Goal: Information Seeking & Learning: Learn about a topic

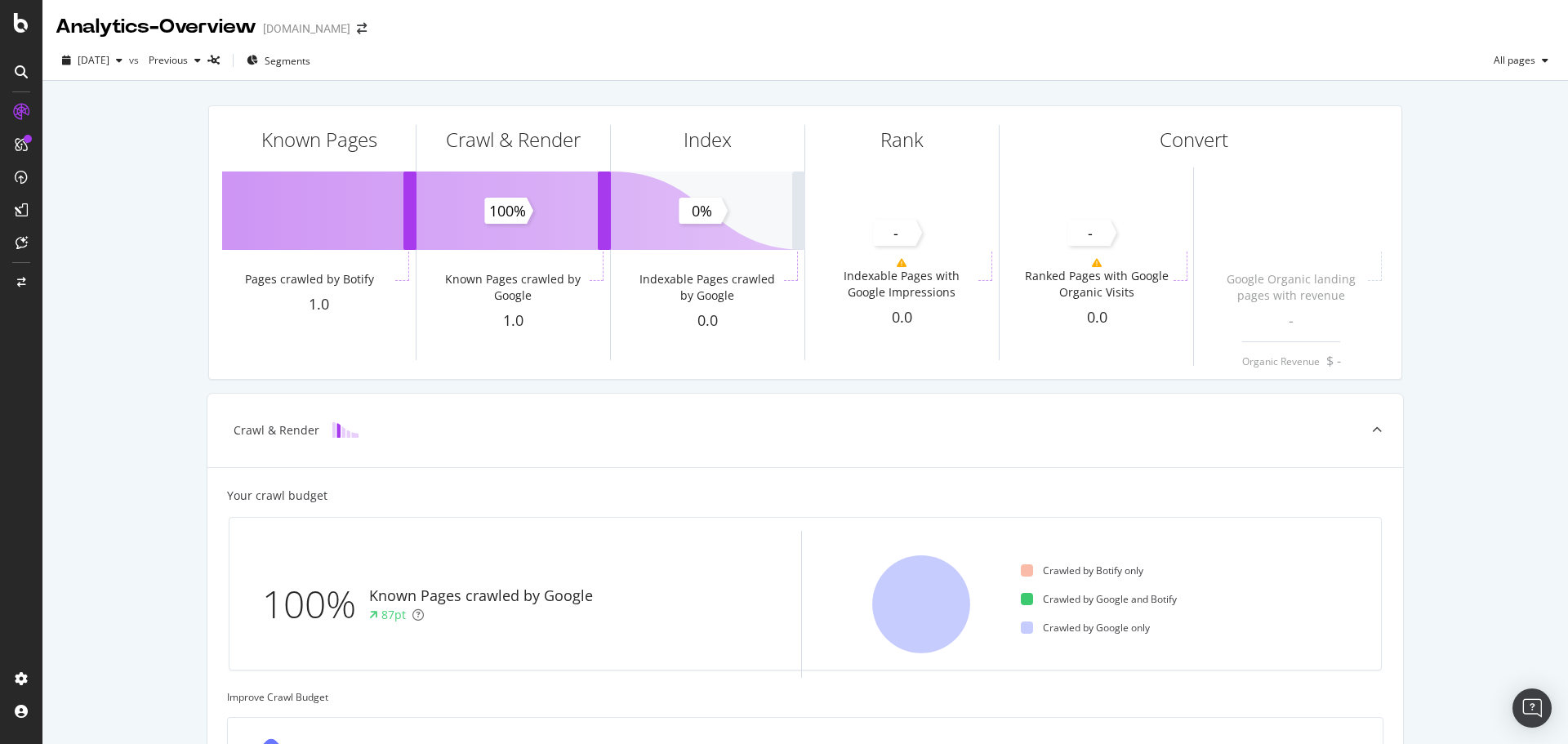
click at [92, 304] on div "Known Pages Pages crawled by Botify 1.0 Crawl & Render Known Pages crawled by G…" at bounding box center [805, 675] width 1526 height 1188
click at [19, 112] on icon at bounding box center [22, 112] width 16 height 16
click at [27, 137] on div at bounding box center [27, 139] width 8 height 8
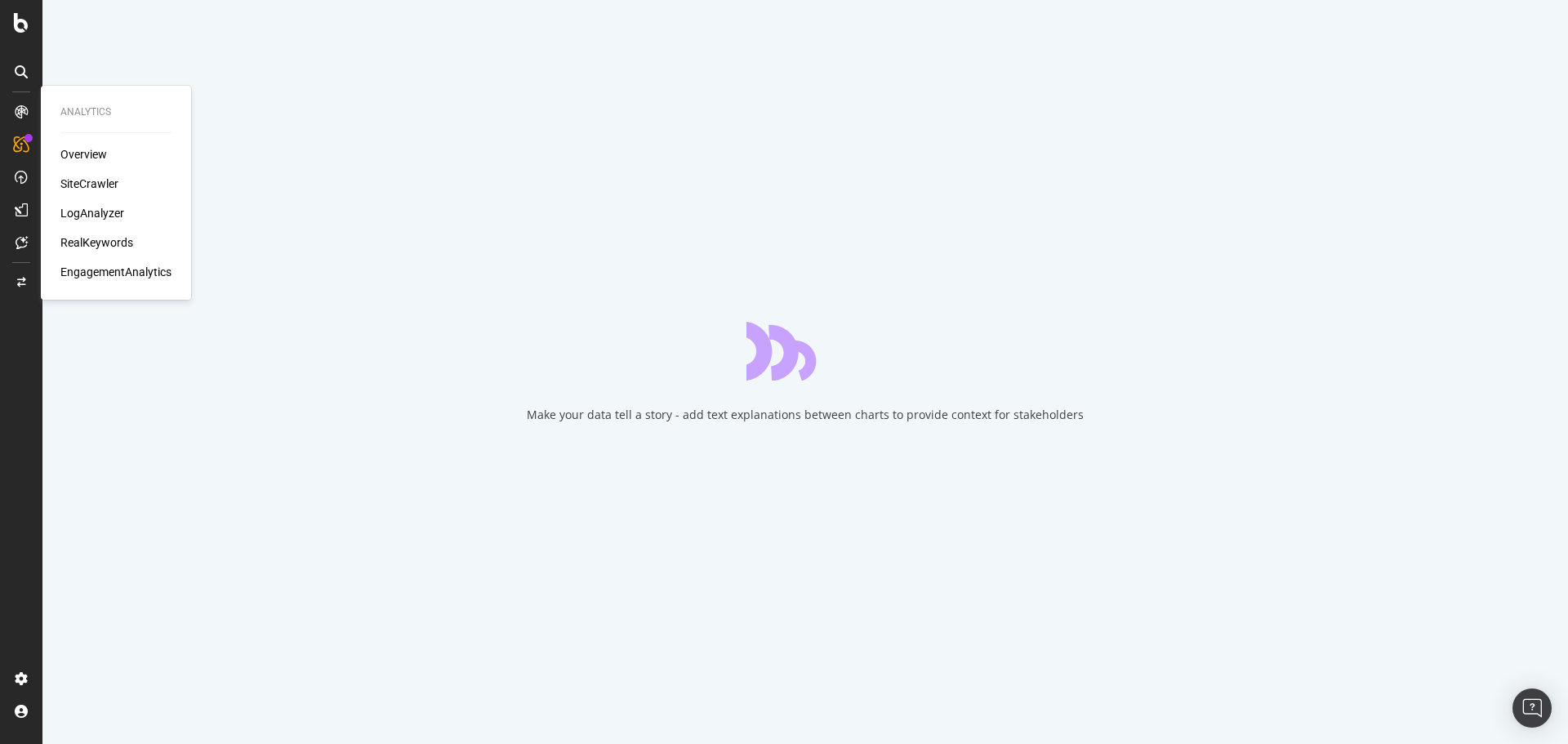
click at [31, 104] on div at bounding box center [21, 112] width 26 height 26
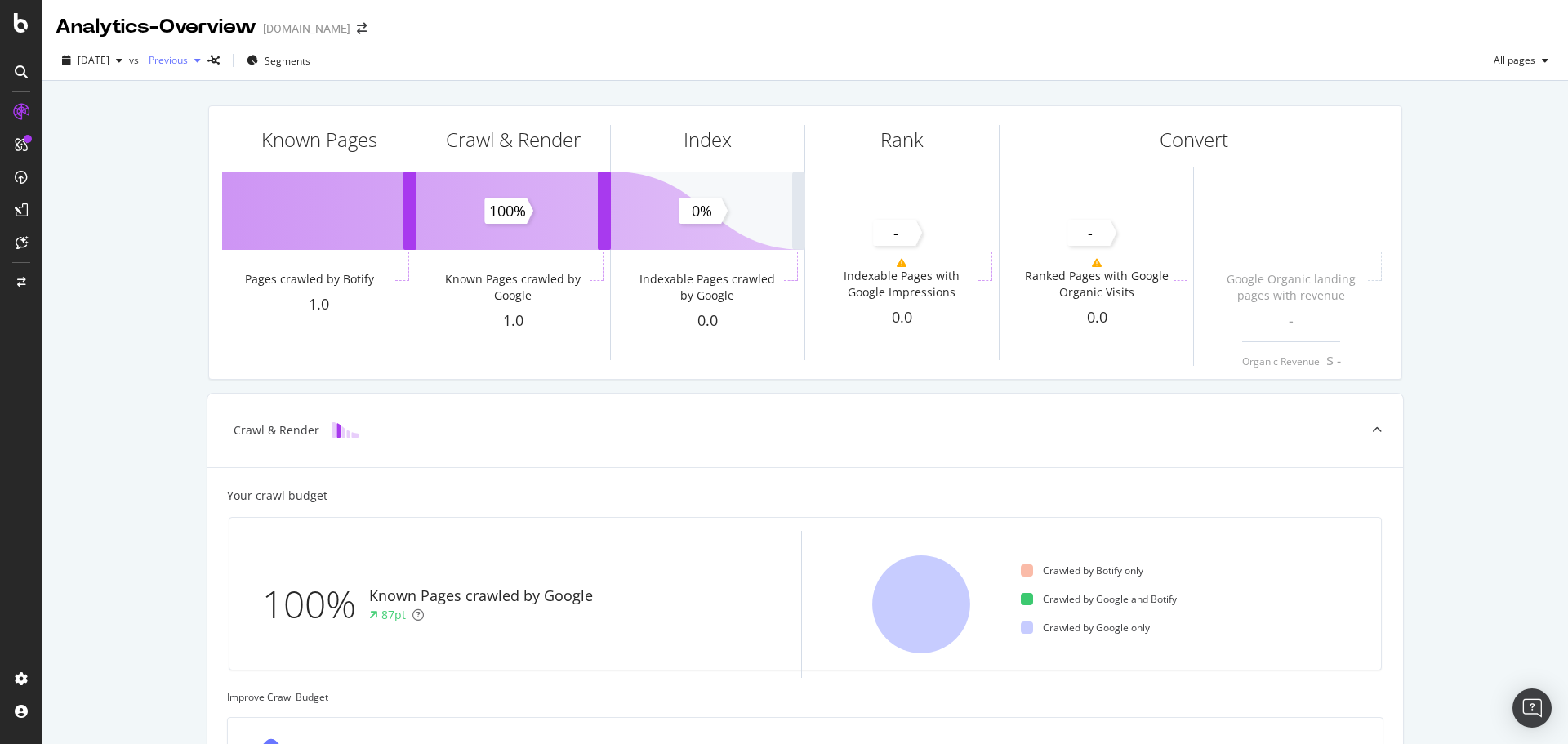
click at [201, 57] on icon "button" at bounding box center [197, 60] width 6 height 10
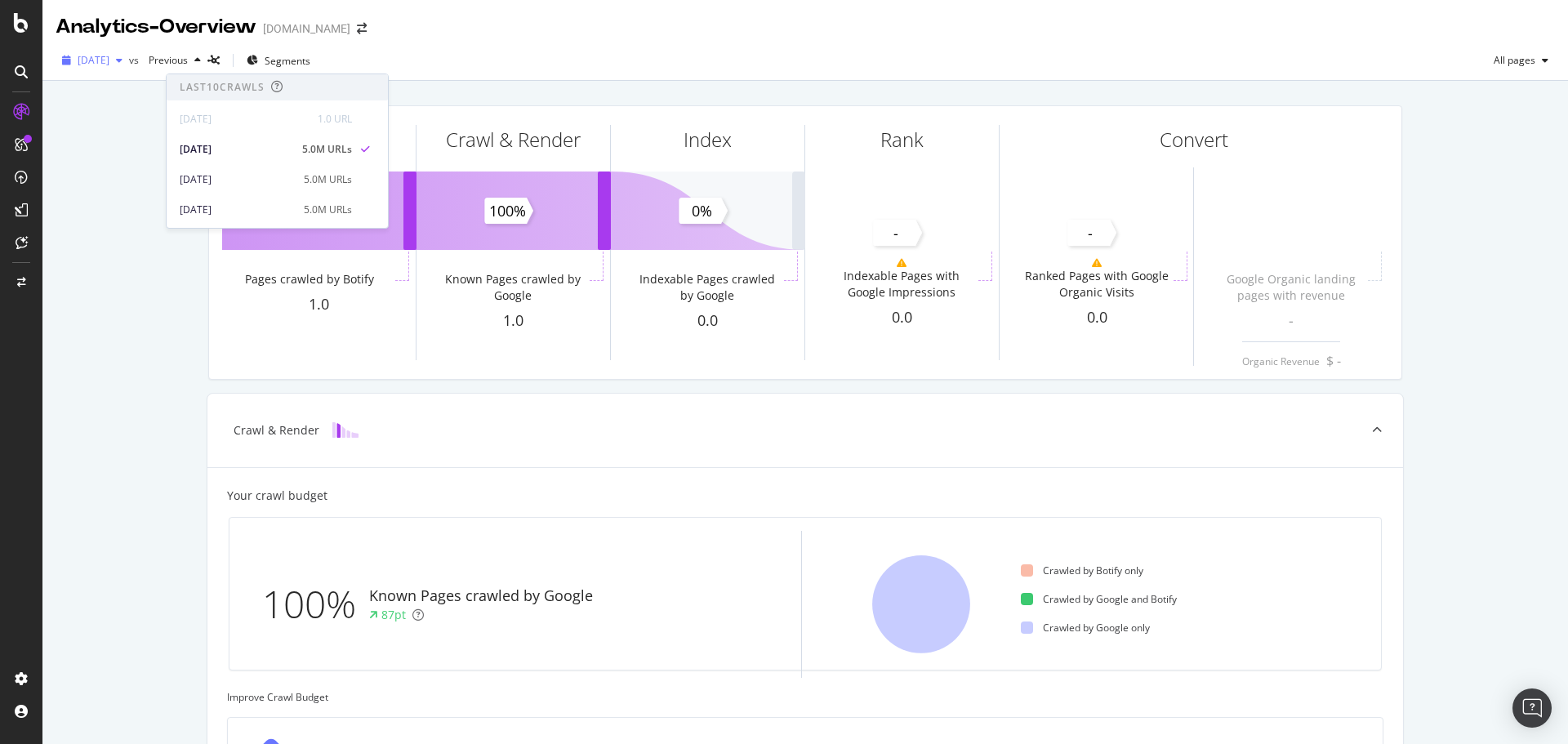
click at [110, 57] on span "[DATE]" at bounding box center [93, 59] width 32 height 14
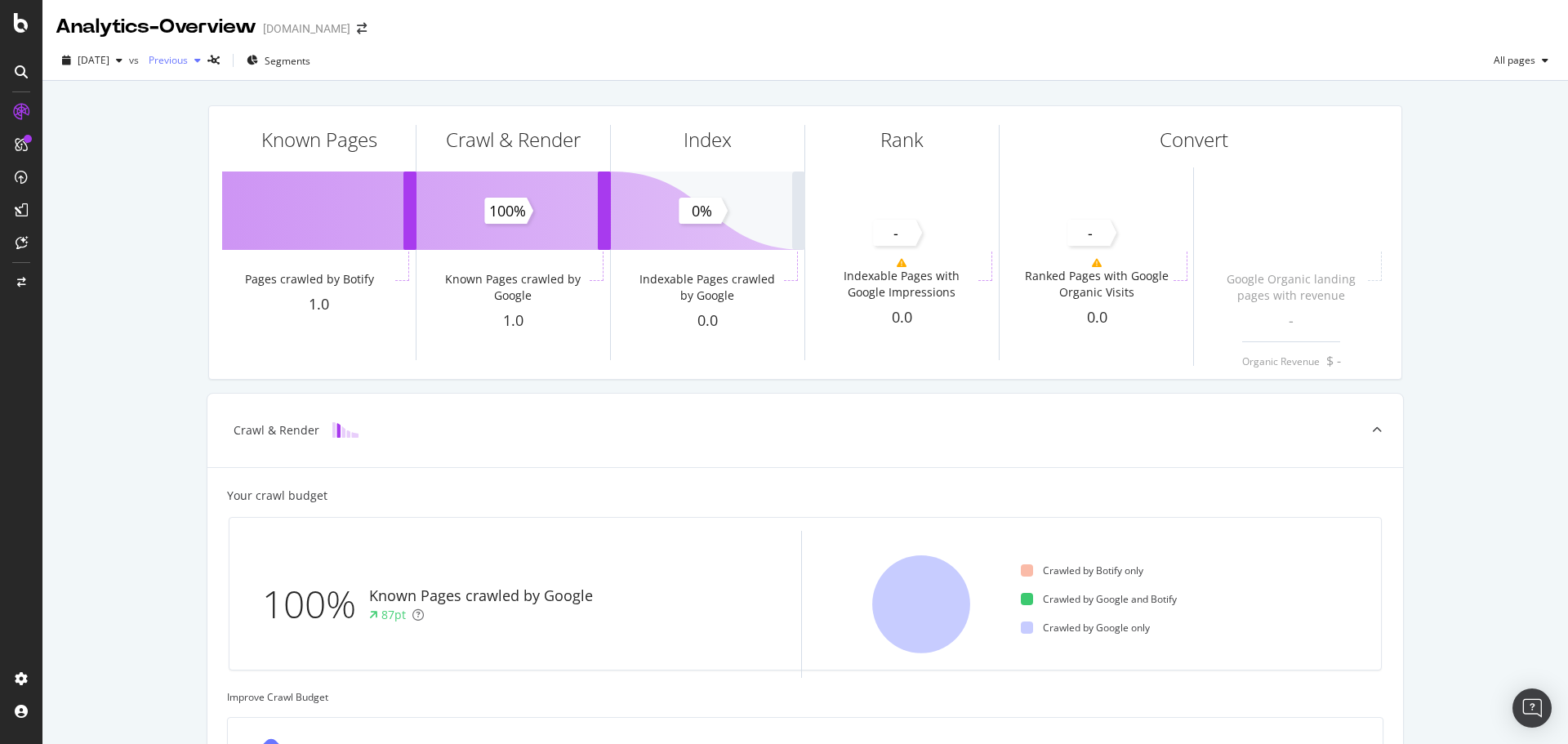
click at [207, 54] on div "Previous" at bounding box center [175, 60] width 66 height 24
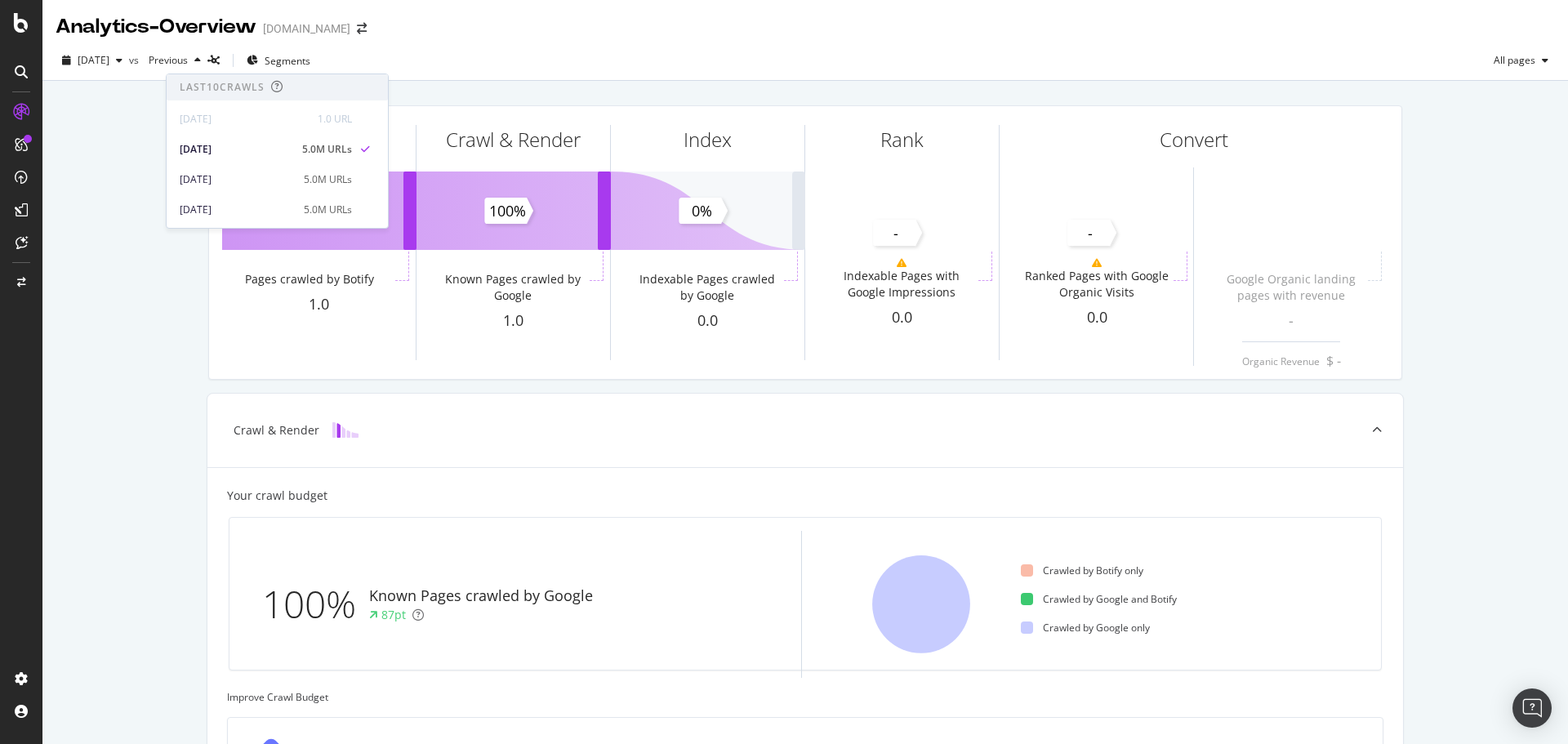
click at [119, 308] on div "Known Pages Pages crawled by Botify 1.0 Crawl & Render Known Pages crawled by G…" at bounding box center [805, 675] width 1526 height 1188
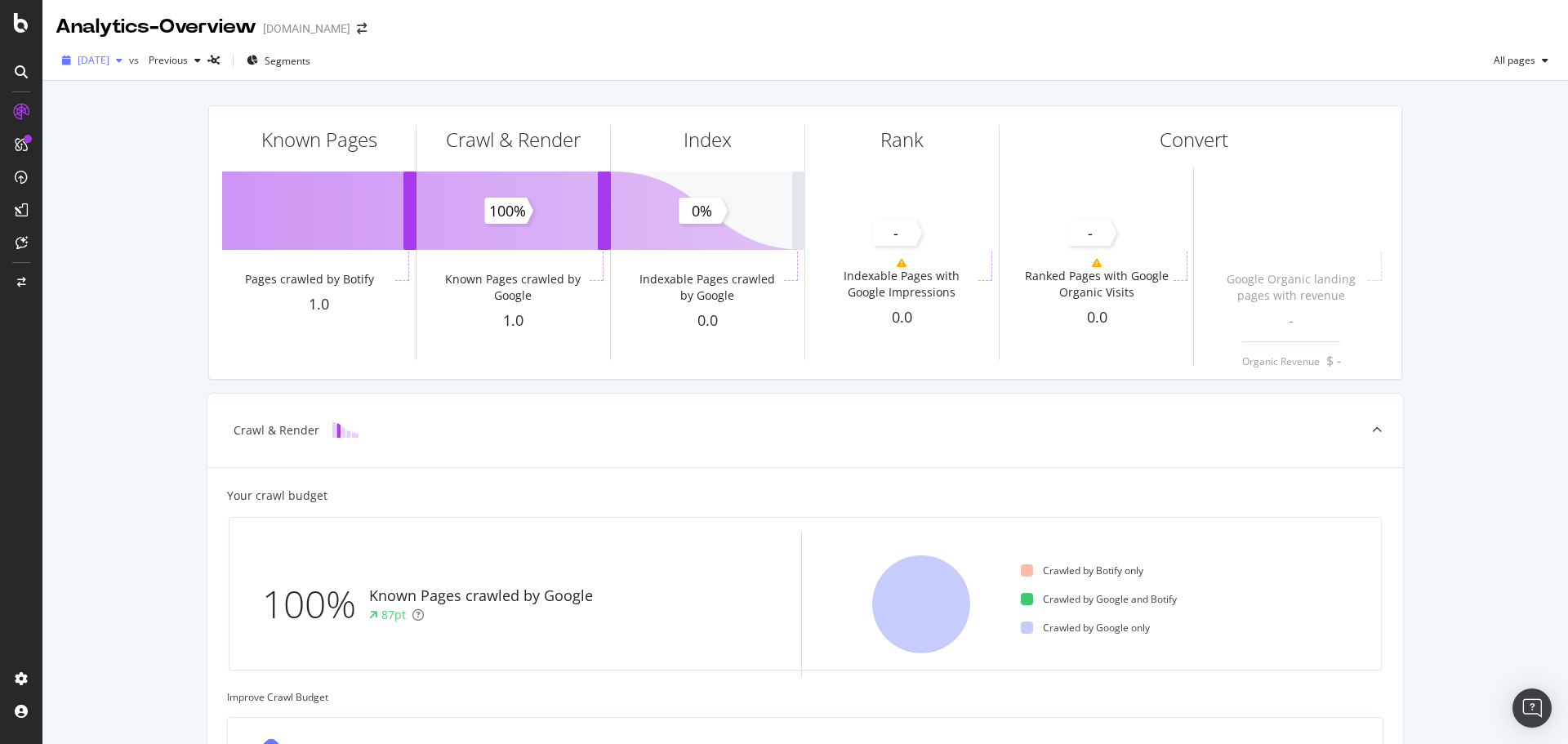
click at [110, 59] on span "[DATE]" at bounding box center [93, 59] width 32 height 14
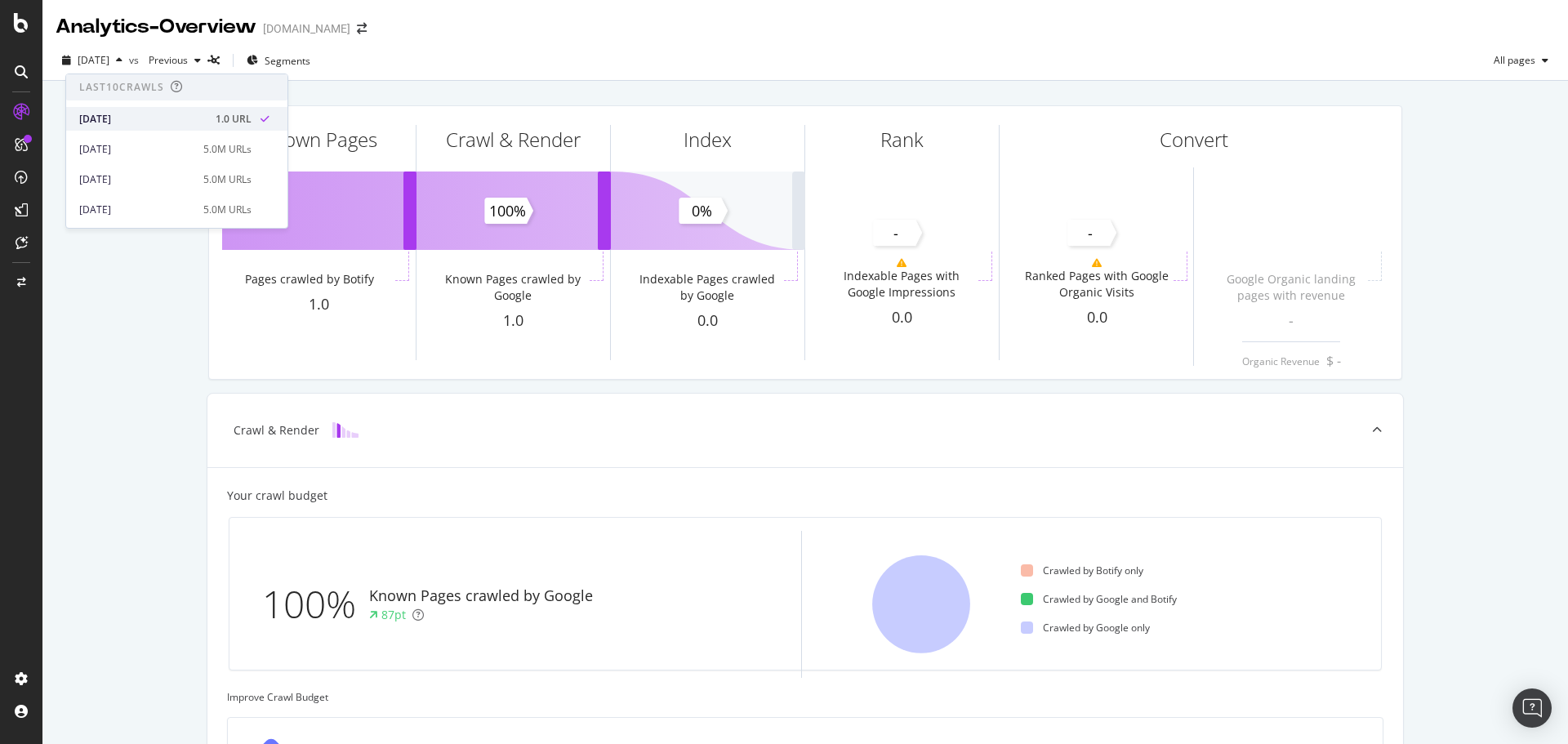
click at [136, 117] on div "[DATE]" at bounding box center [142, 119] width 127 height 14
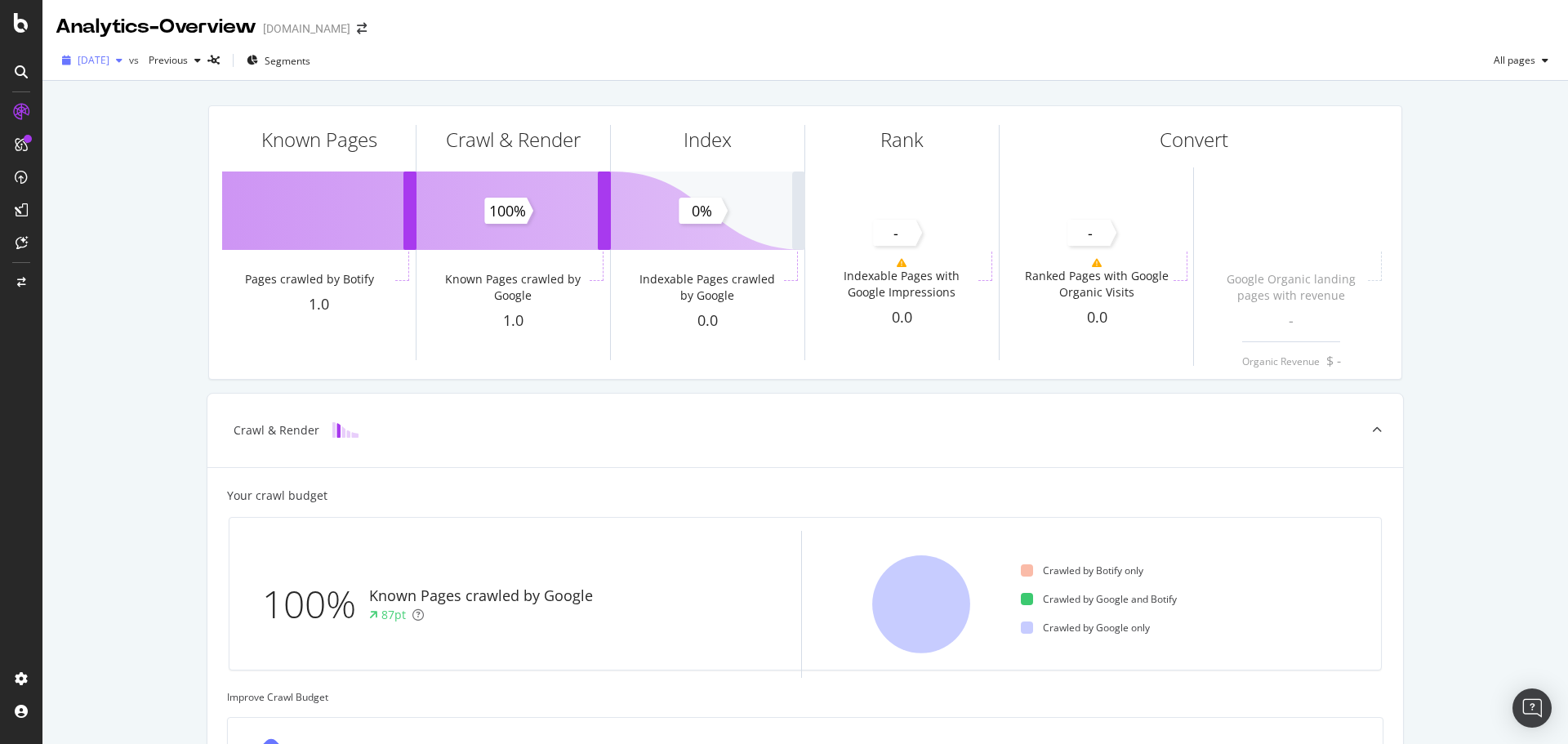
click at [110, 61] on span "[DATE]" at bounding box center [93, 59] width 32 height 14
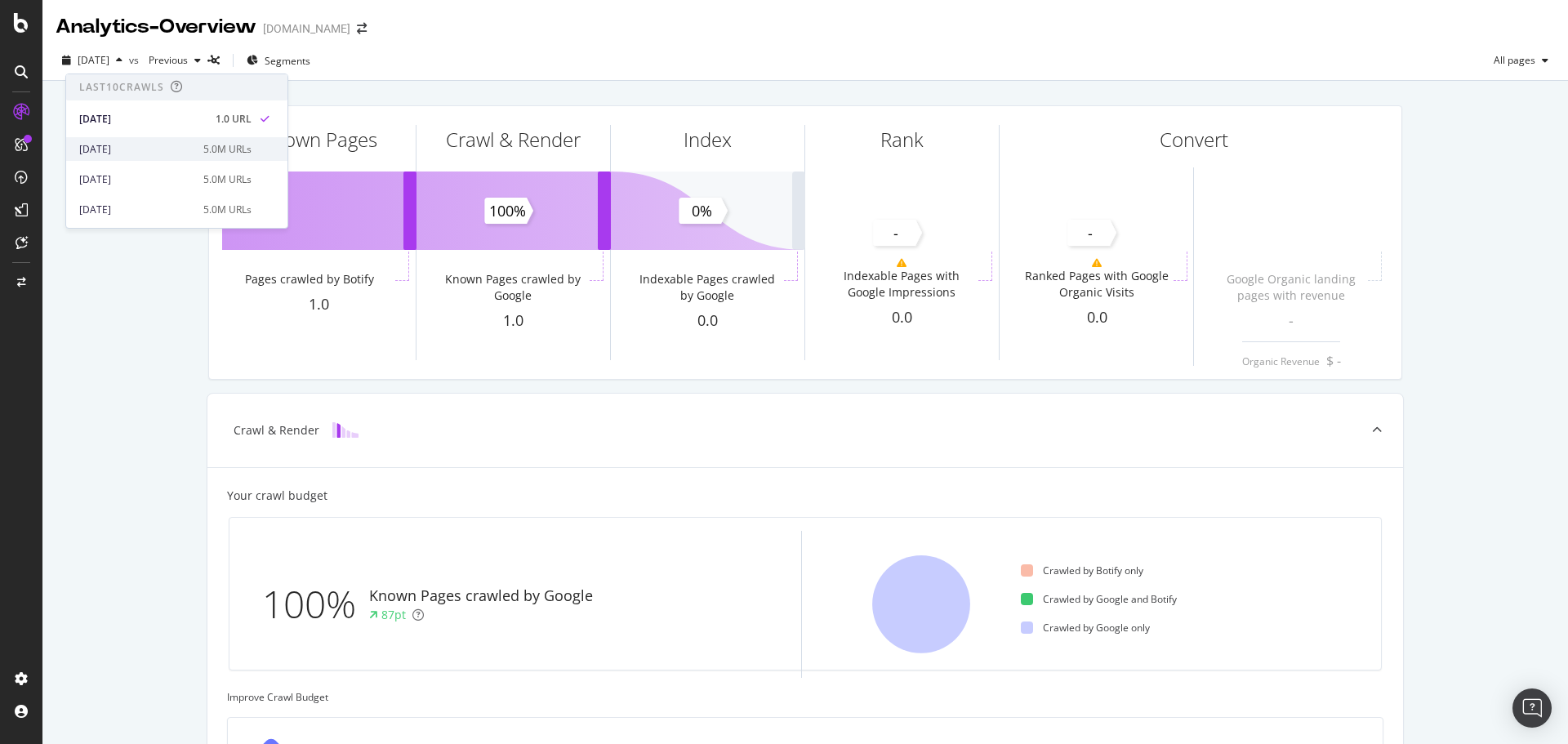
click at [112, 156] on div "[DATE]" at bounding box center [136, 150] width 114 height 14
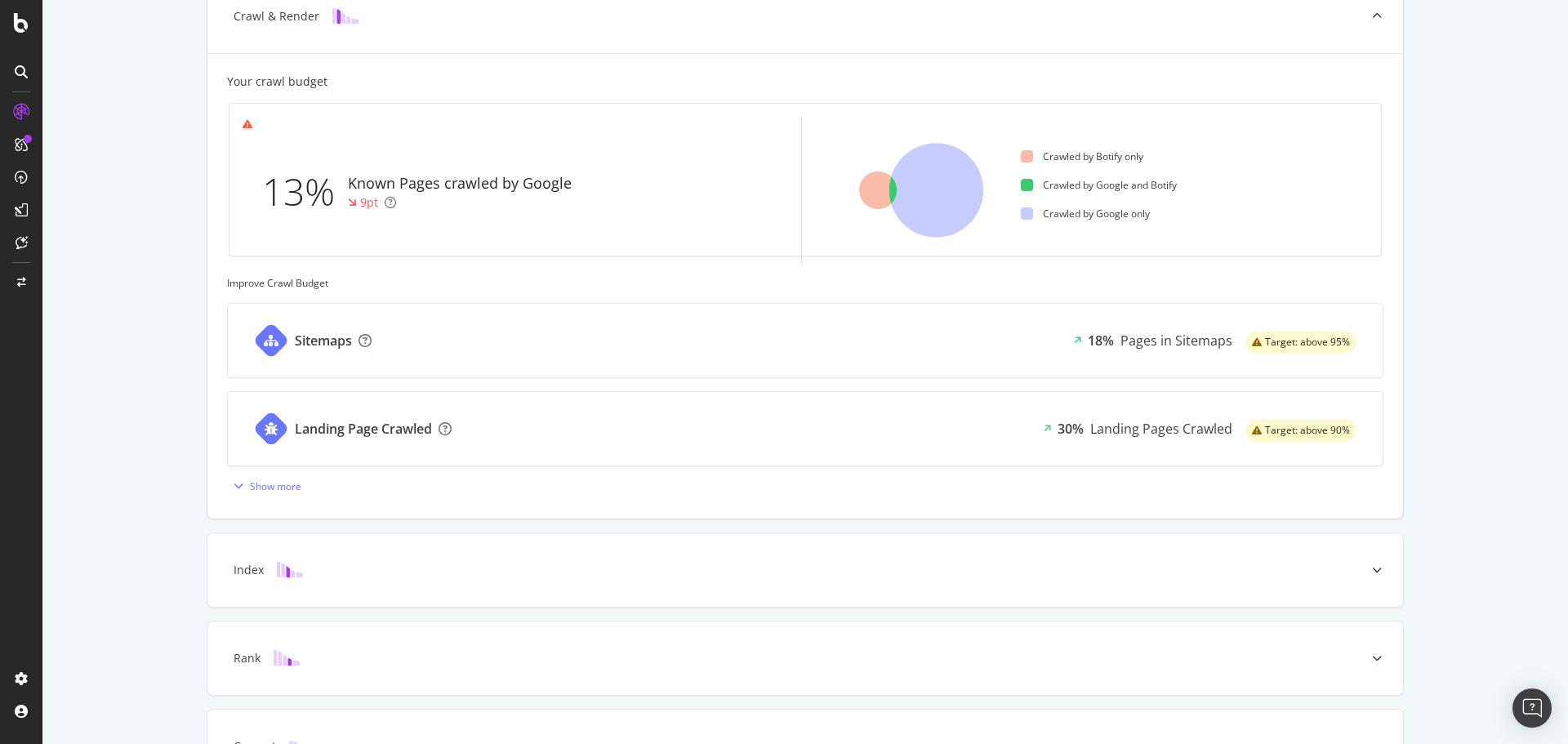
scroll to position [524, 0]
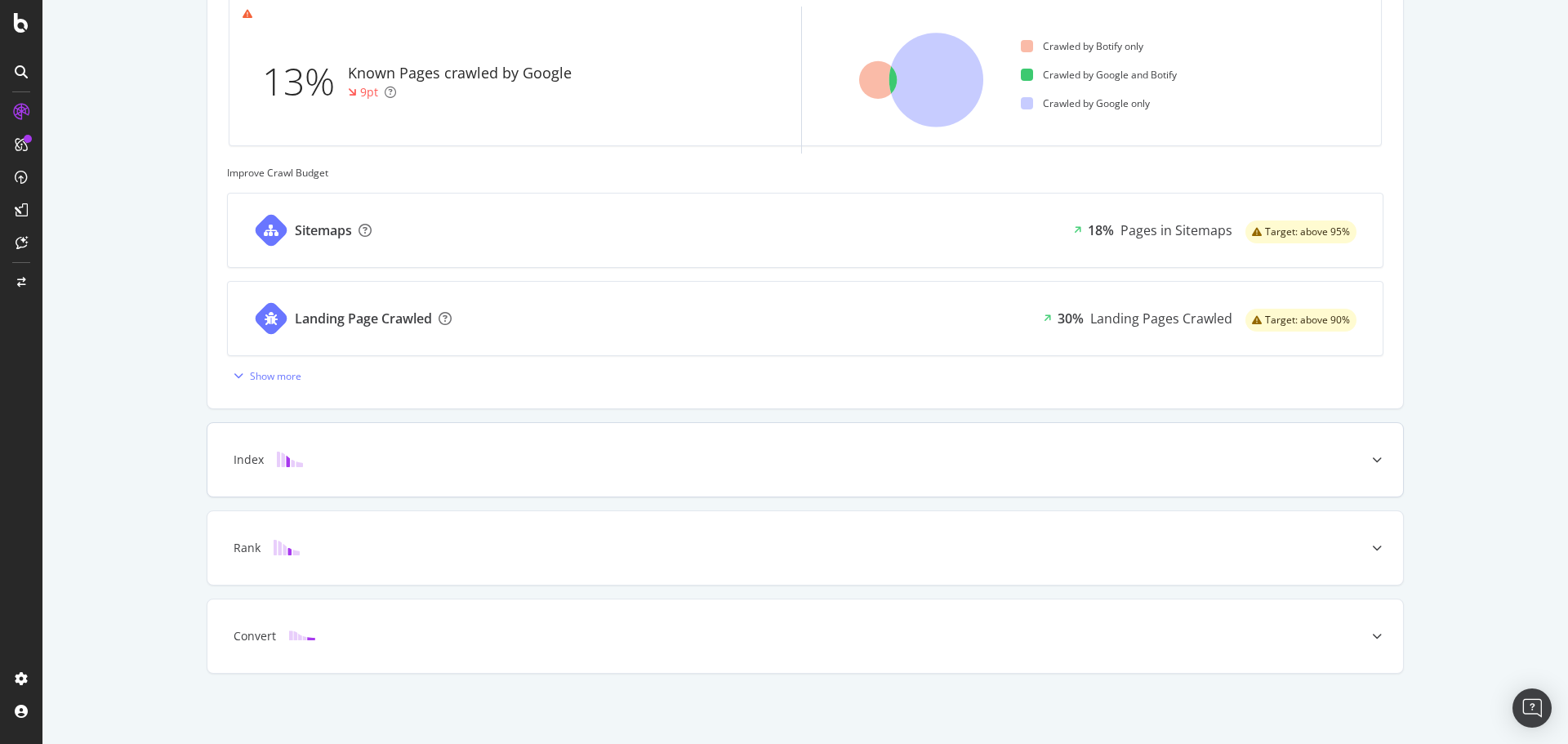
click at [1166, 453] on div "Index" at bounding box center [780, 460] width 1131 height 16
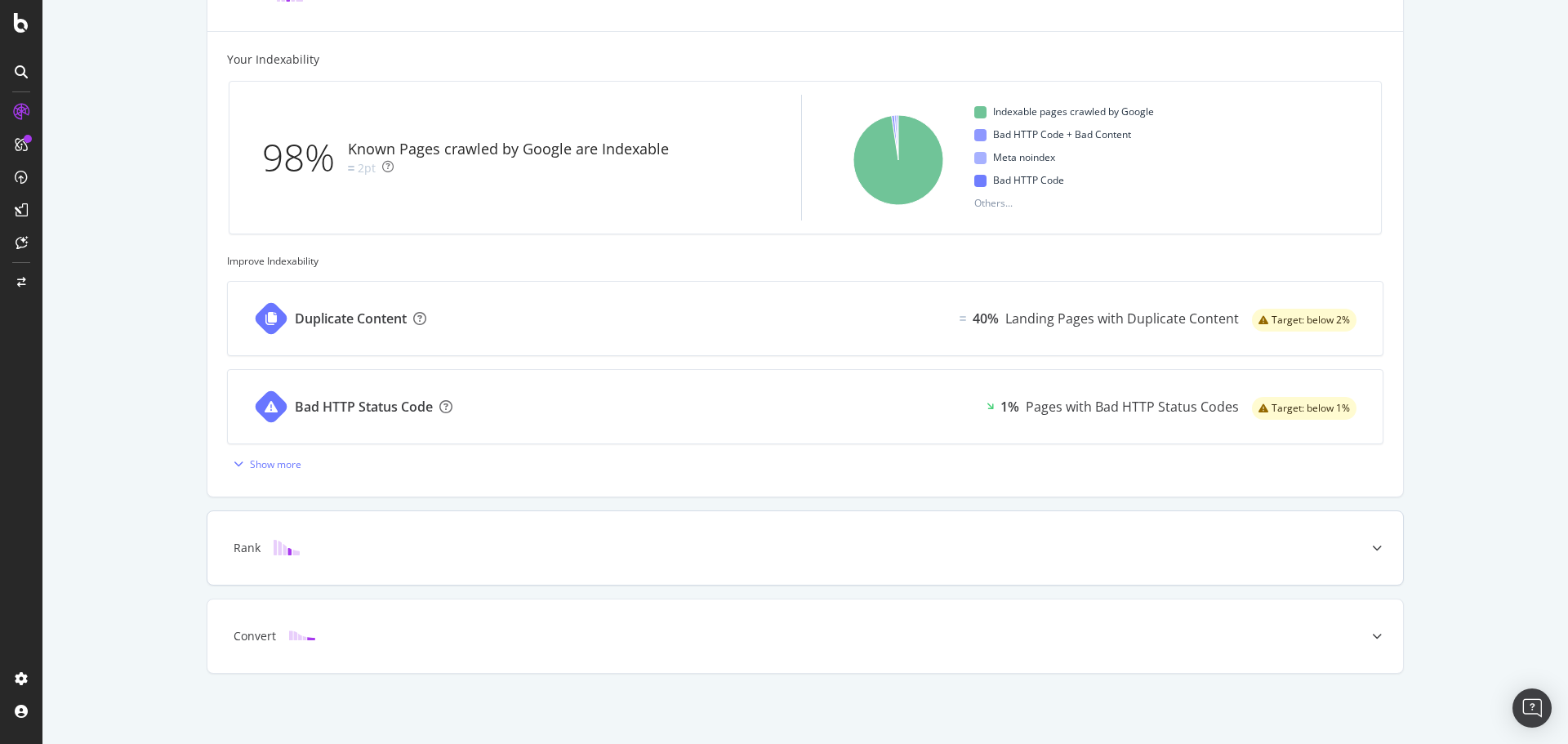
click at [1001, 551] on div "Rank" at bounding box center [780, 548] width 1131 height 16
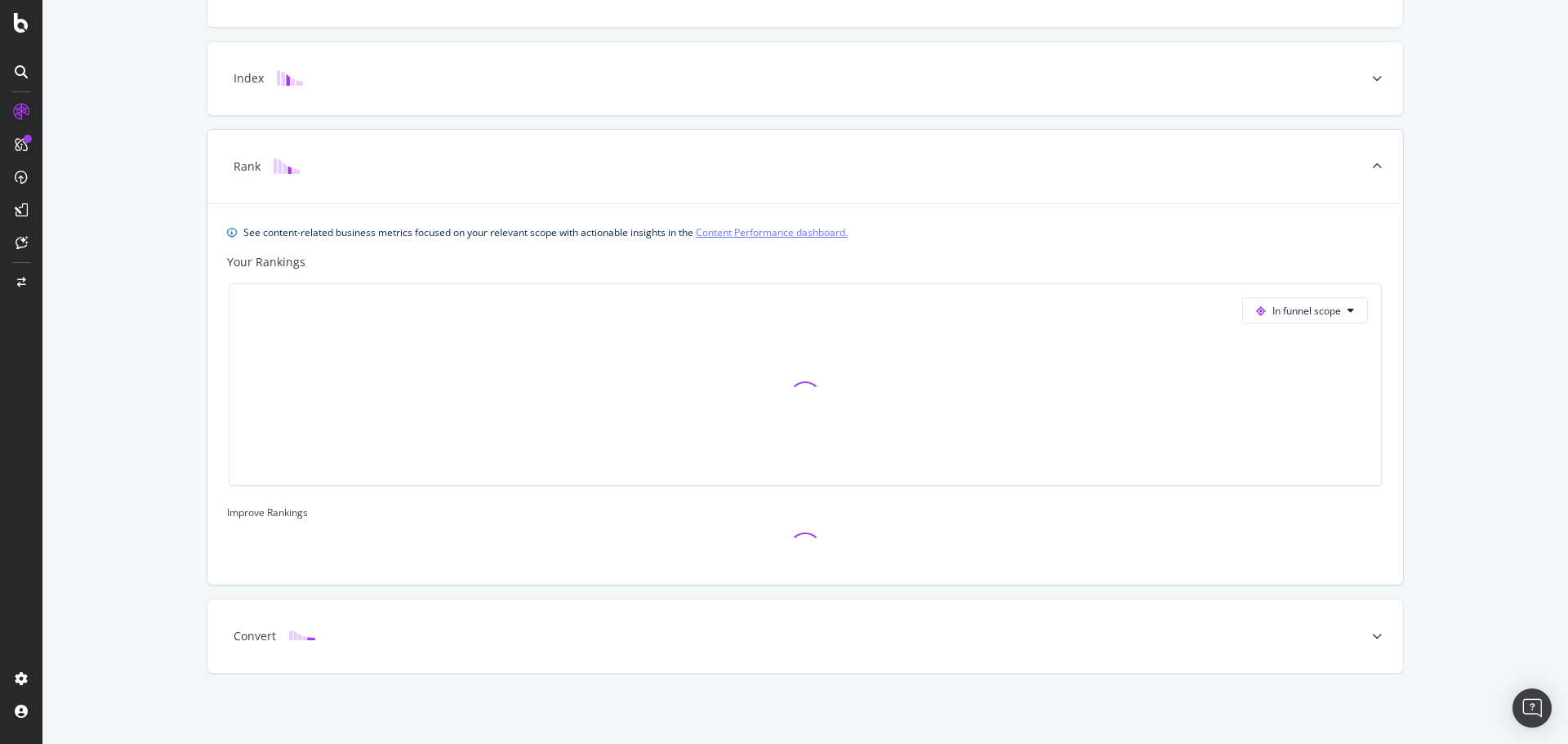
scroll to position [440, 0]
click at [735, 624] on div "Convert" at bounding box center [805, 637] width 1196 height 74
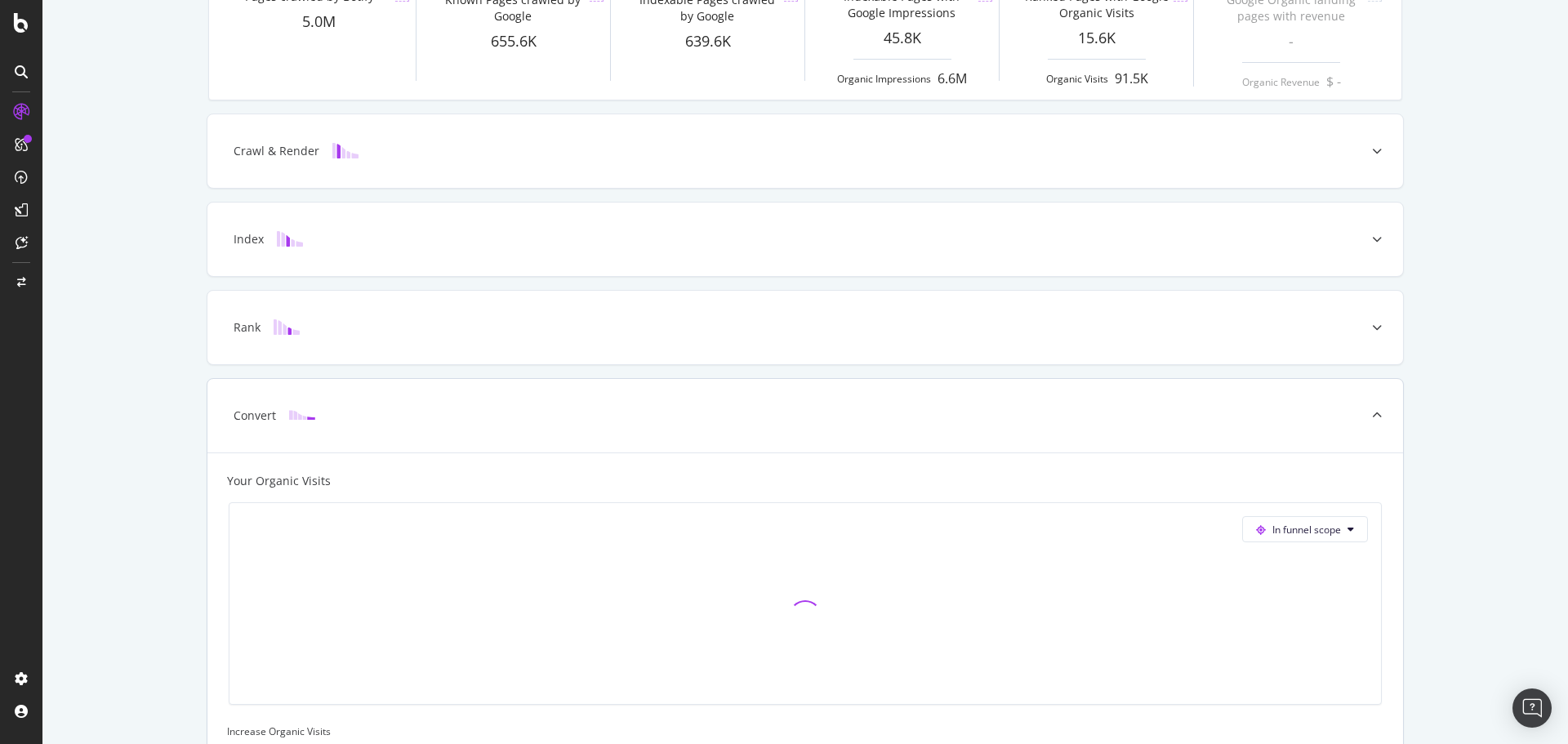
scroll to position [0, 0]
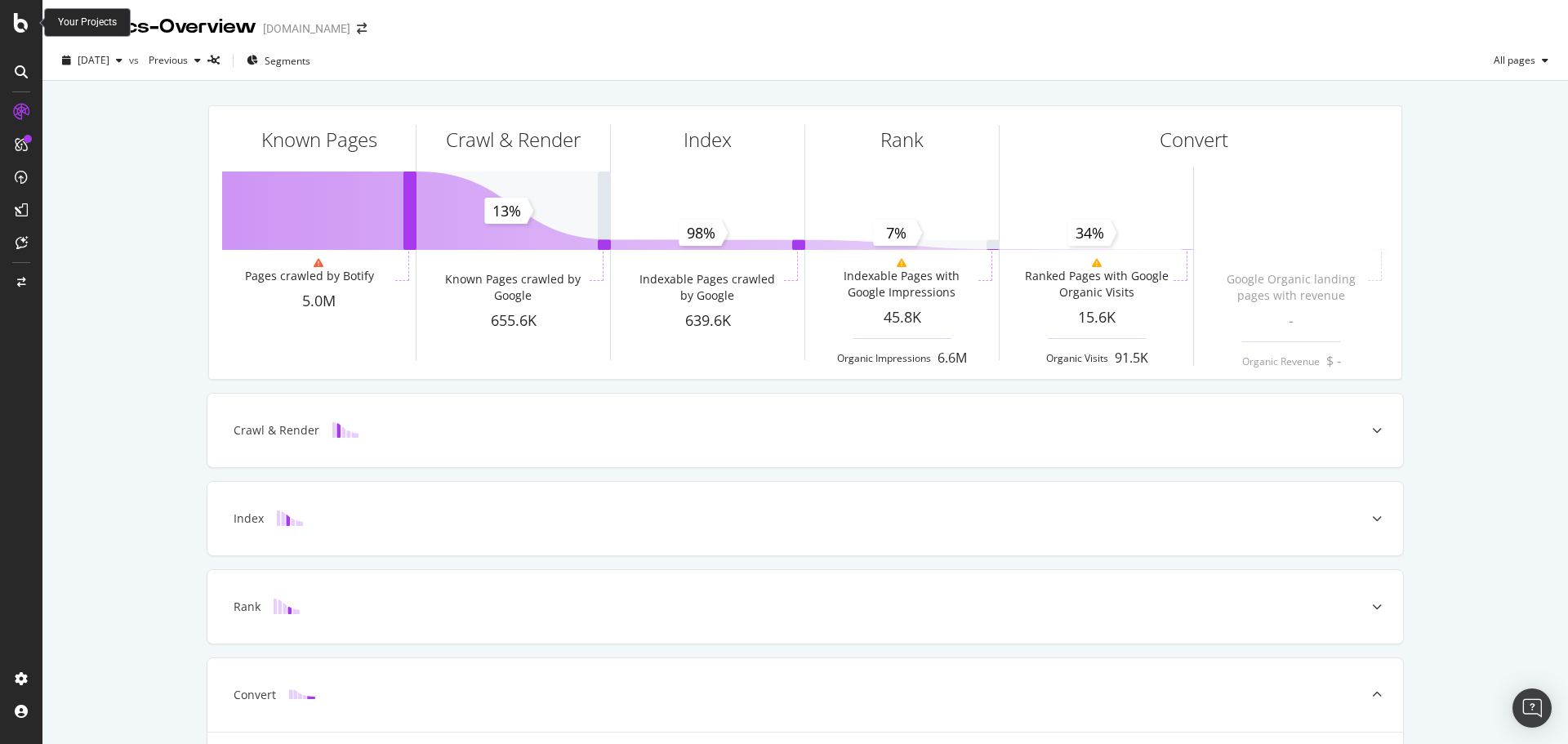
click at [11, 21] on div at bounding box center [22, 23] width 40 height 20
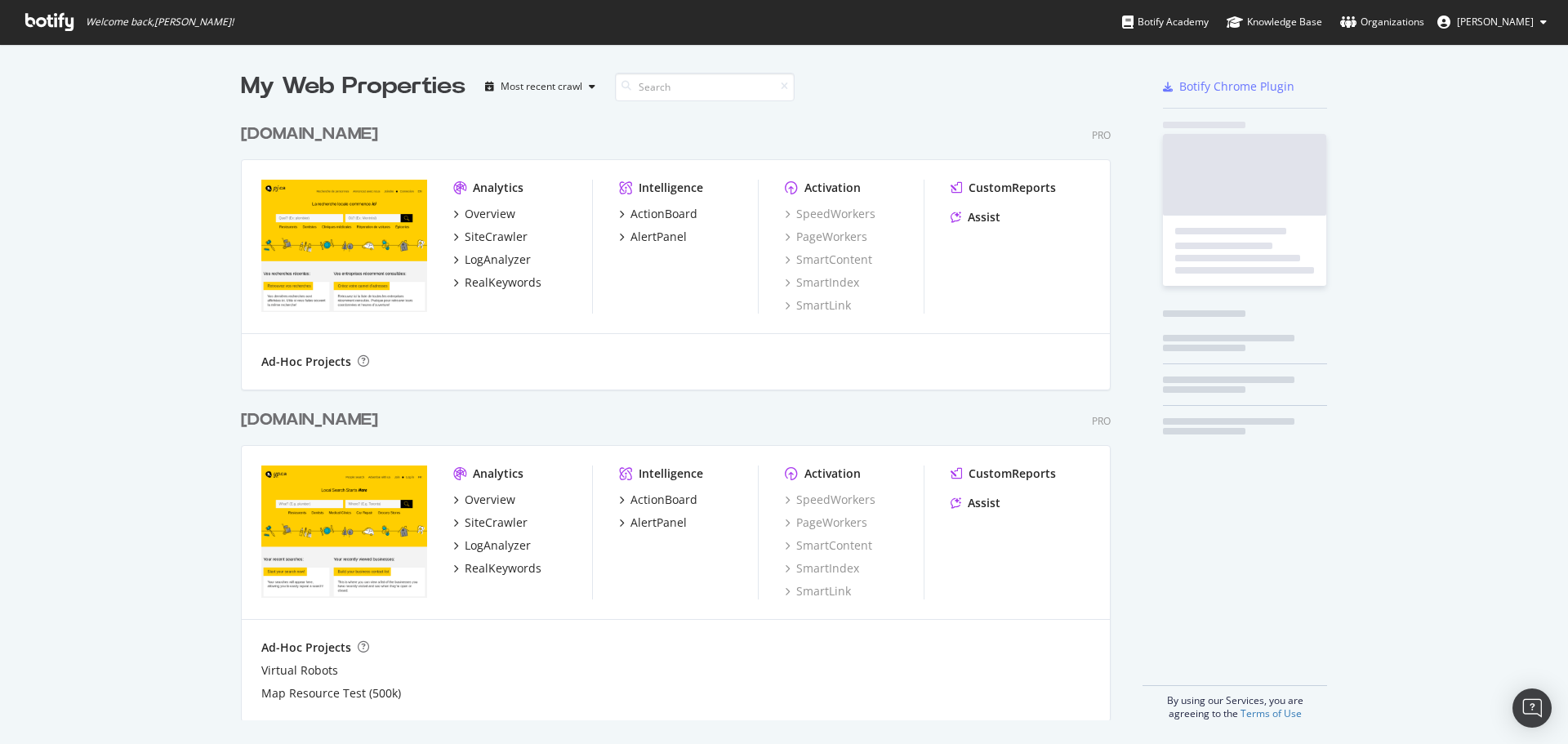
scroll to position [732, 1544]
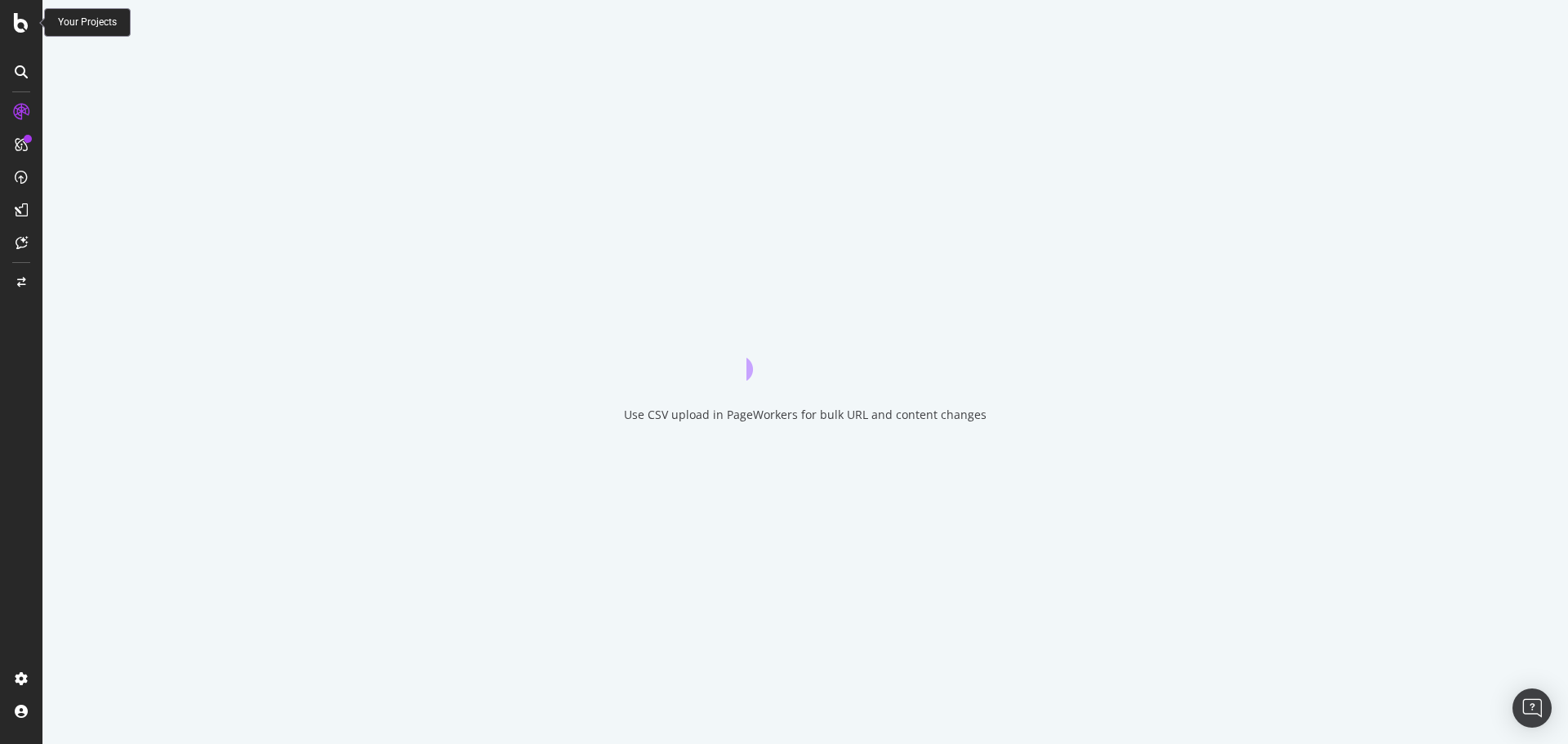
click at [17, 75] on icon at bounding box center [21, 72] width 14 height 14
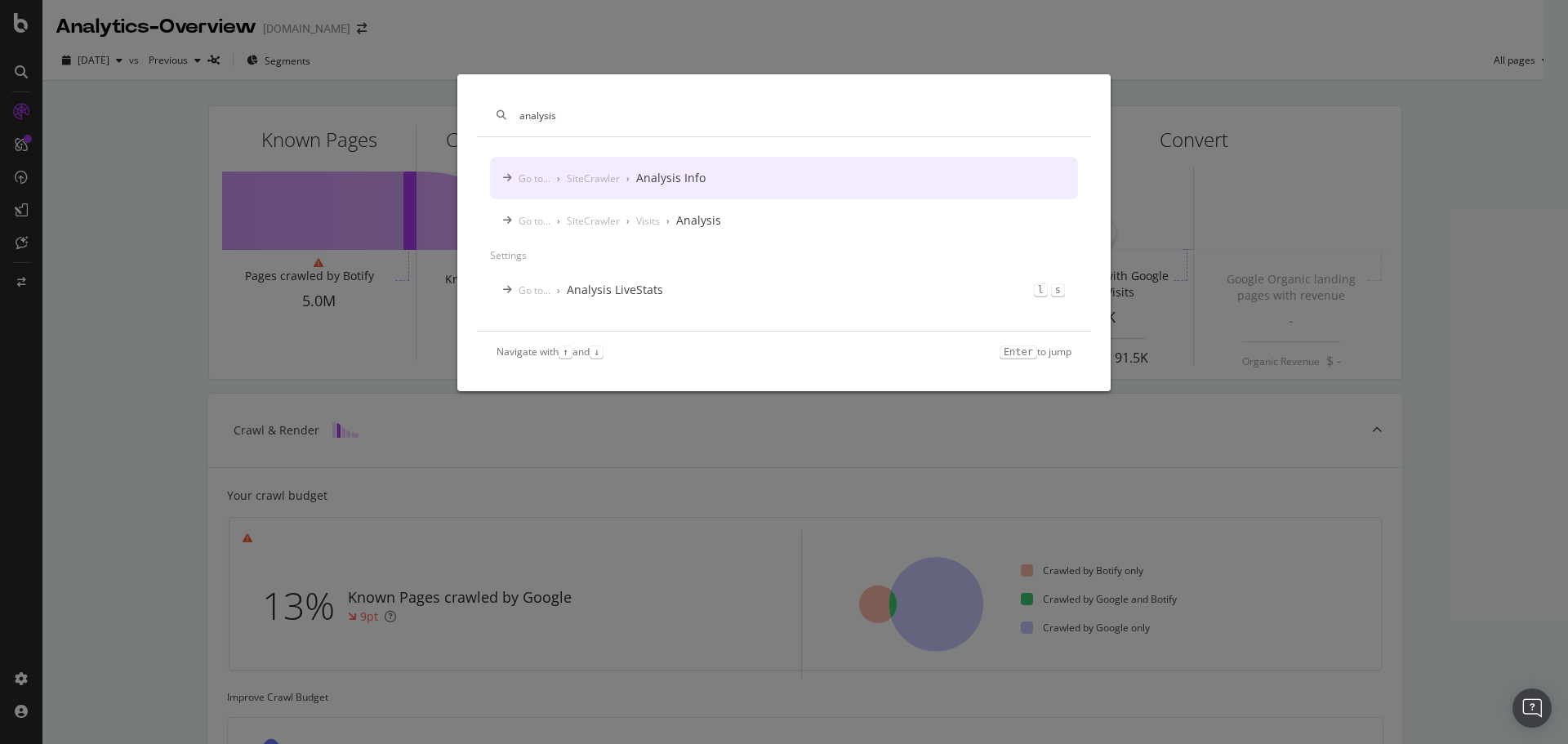
type input "analysis"
click at [695, 183] on div "Analysis Info" at bounding box center [670, 178] width 69 height 16
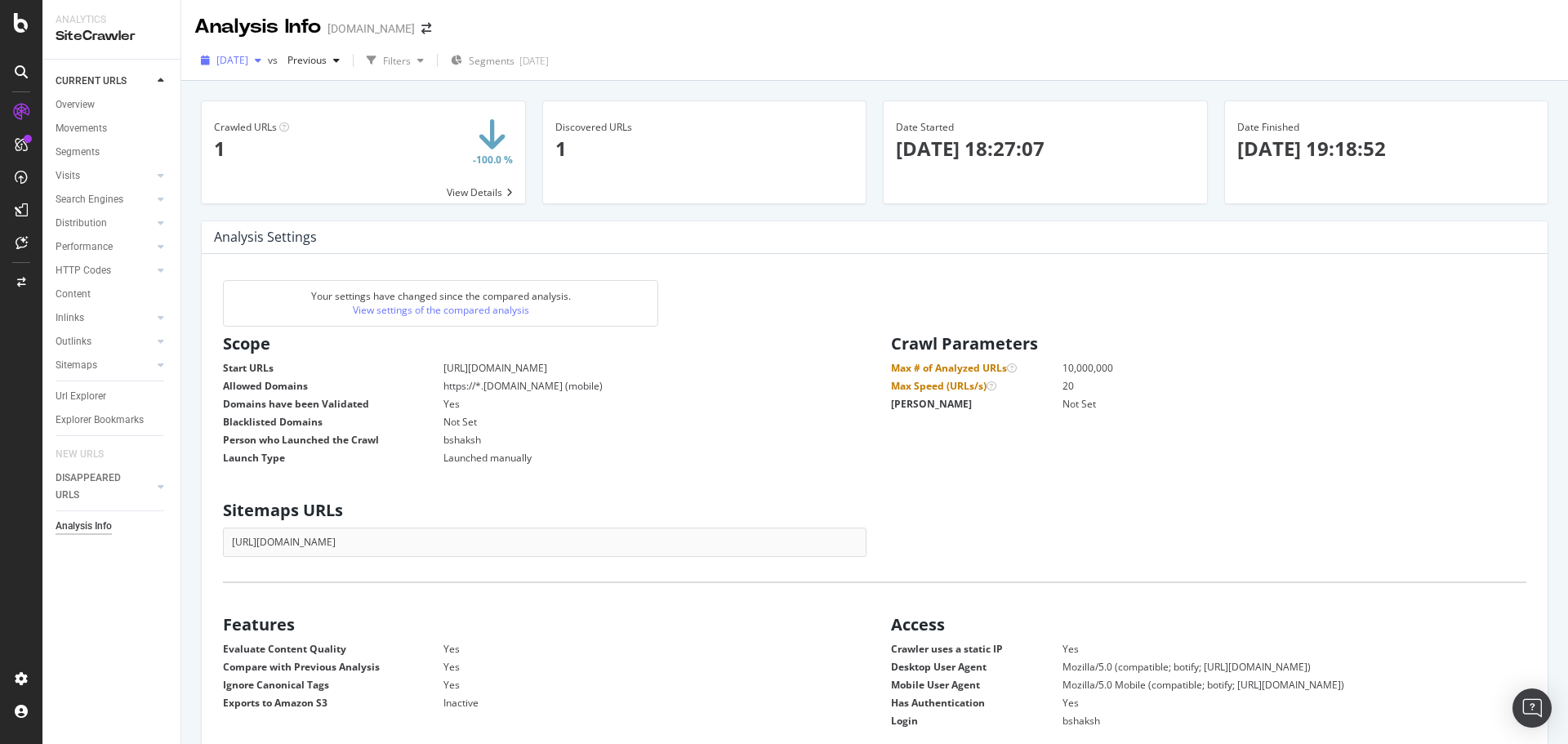
click at [267, 57] on div "button" at bounding box center [258, 60] width 20 height 10
click at [270, 152] on div "[DATE]" at bounding box center [275, 150] width 114 height 14
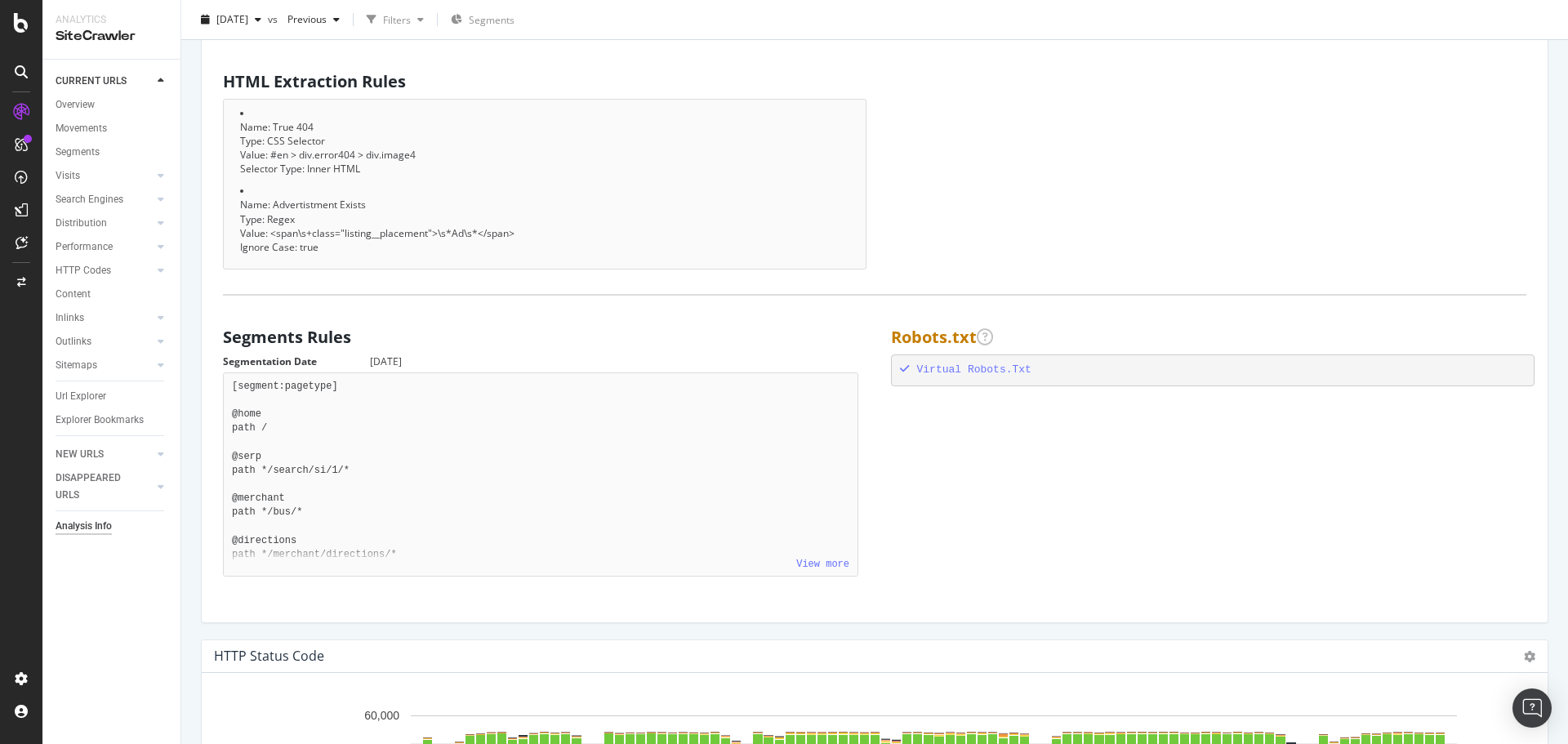
scroll to position [1062, 0]
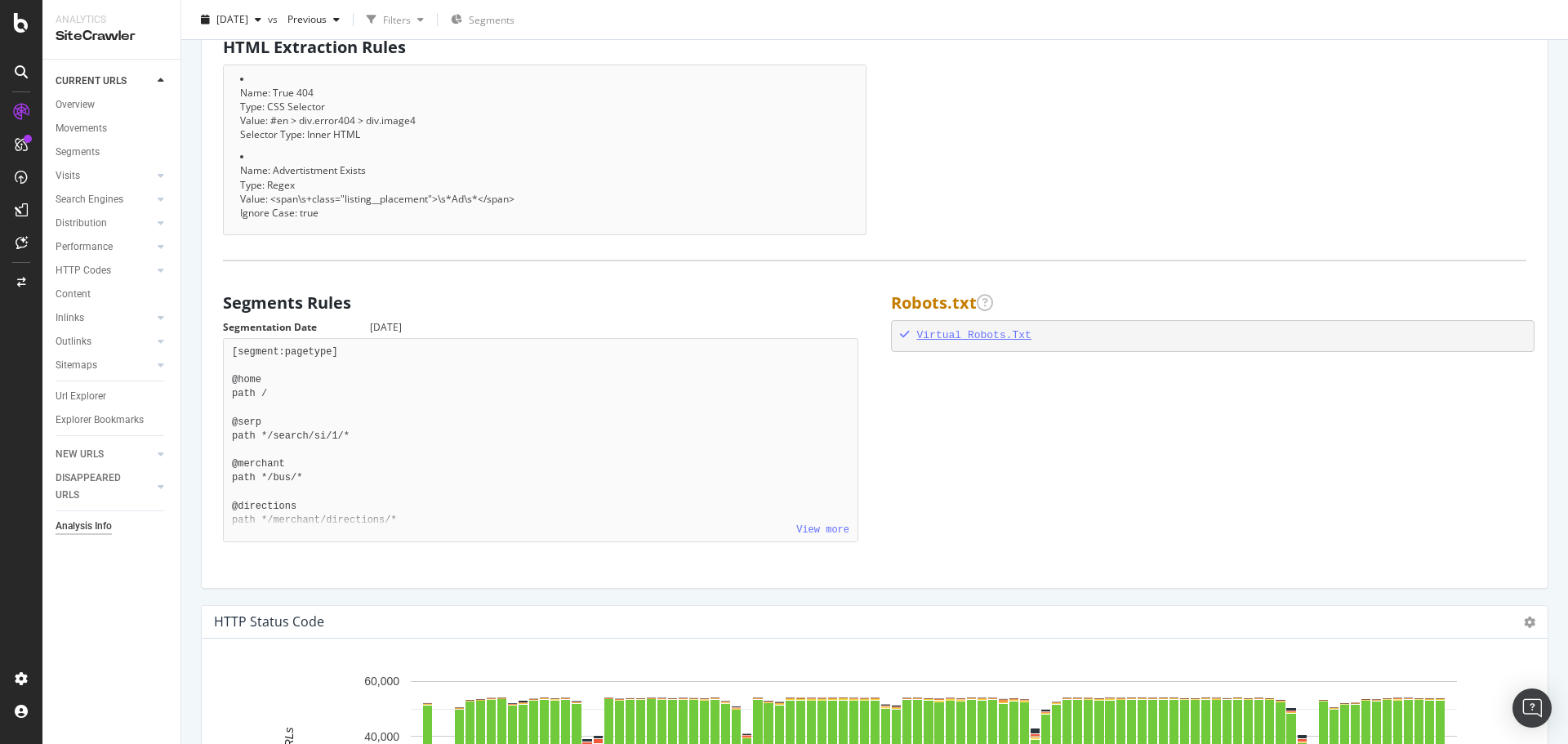
click at [967, 333] on div "Virtual Robots.Txt" at bounding box center [1213, 336] width 627 height 15
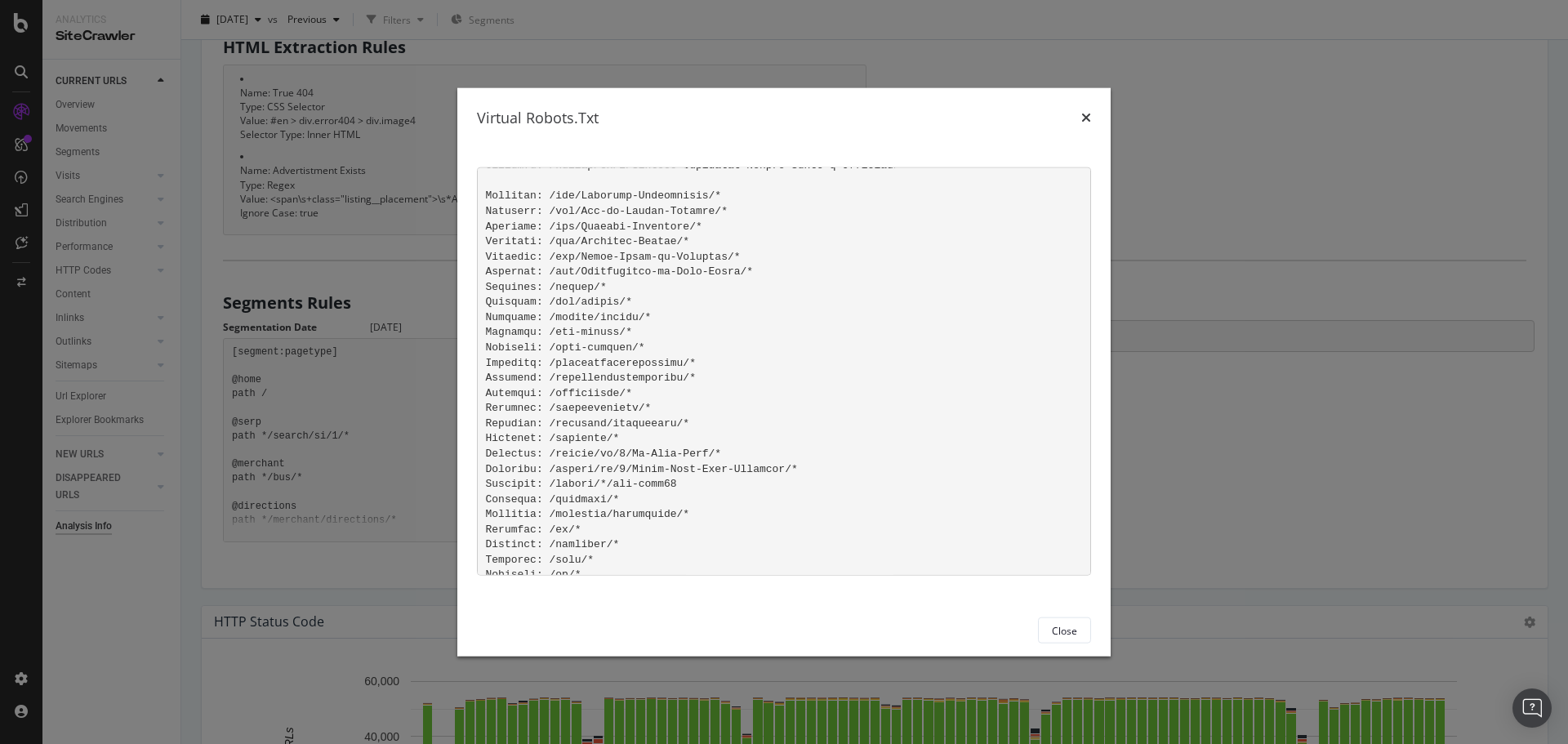
scroll to position [1261, 0]
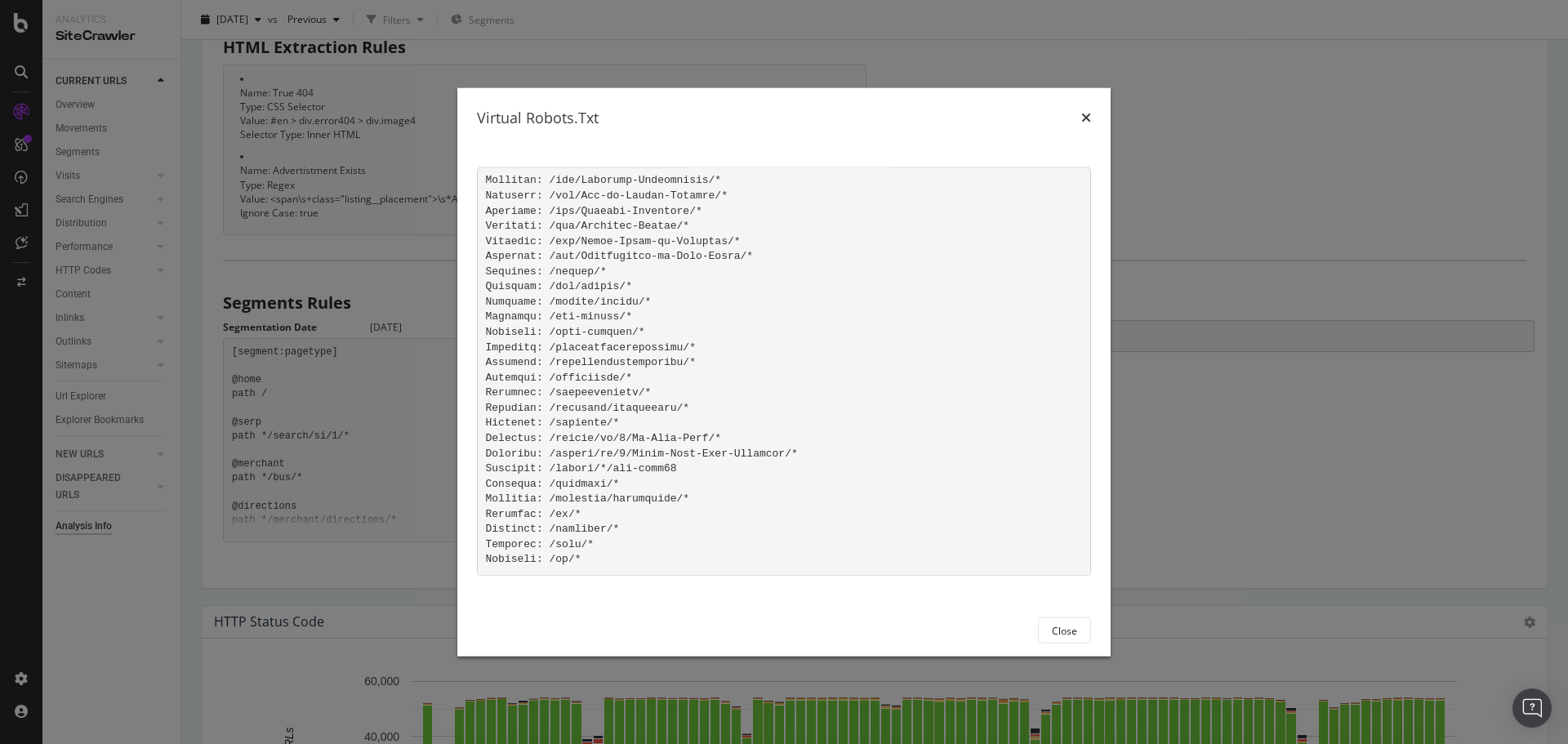
click at [1091, 118] on icon "times" at bounding box center [1086, 117] width 10 height 14
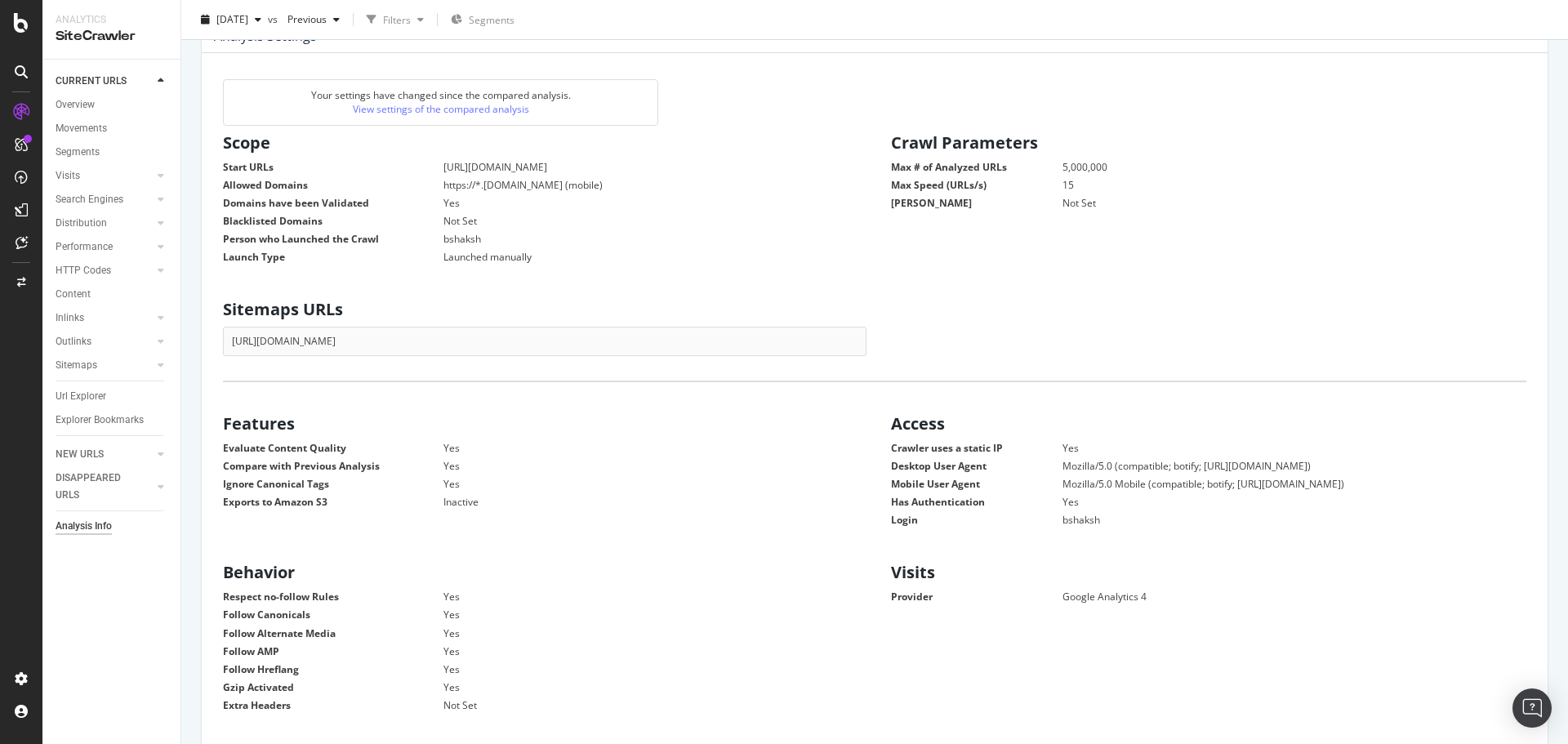
scroll to position [0, 0]
